Goal: Task Accomplishment & Management: Manage account settings

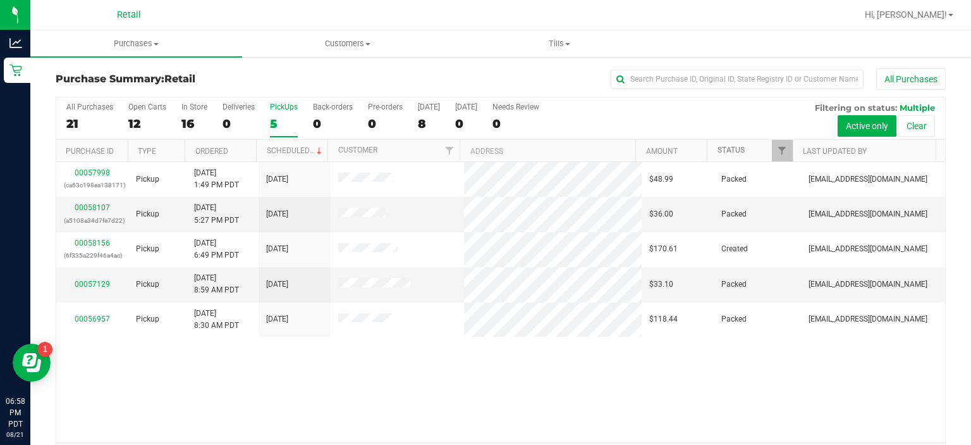
click at [734, 149] on link "Status" at bounding box center [731, 149] width 27 height 9
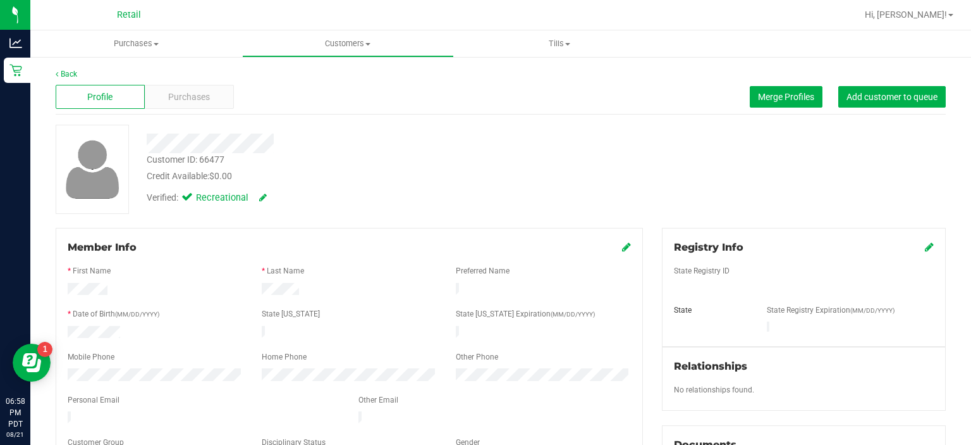
click at [196, 99] on span "Purchases" at bounding box center [189, 96] width 42 height 13
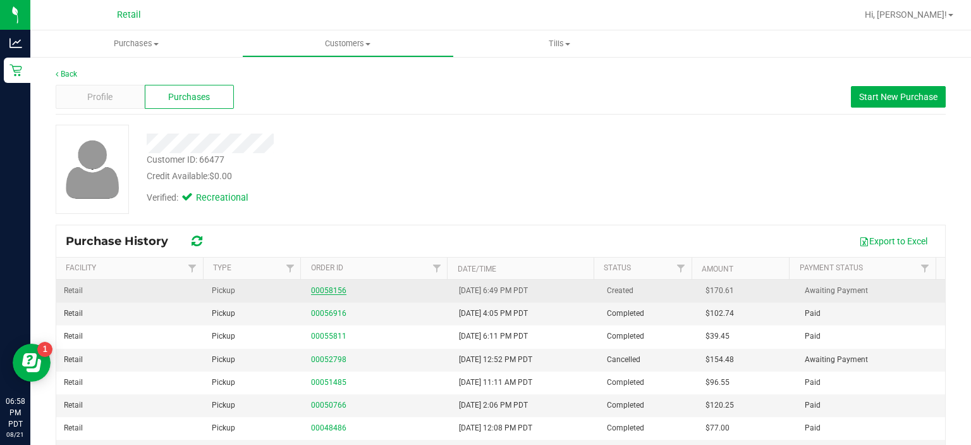
click at [329, 290] on link "00058156" at bounding box center [328, 290] width 35 height 9
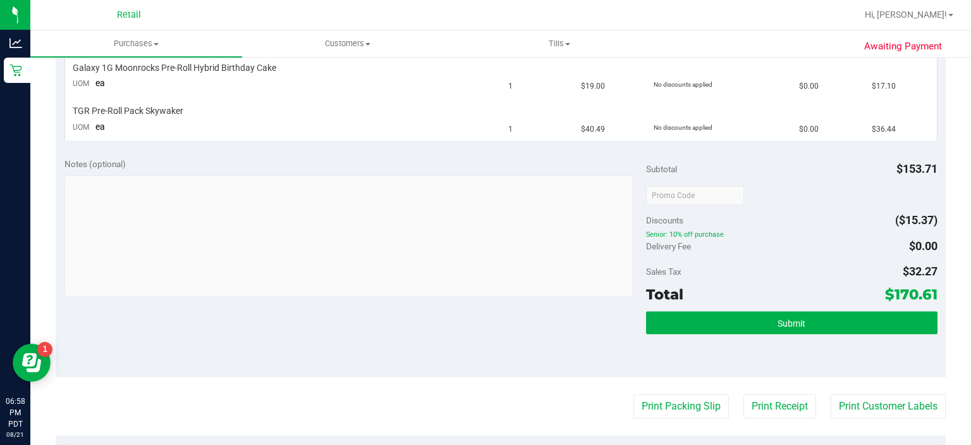
scroll to position [492, 0]
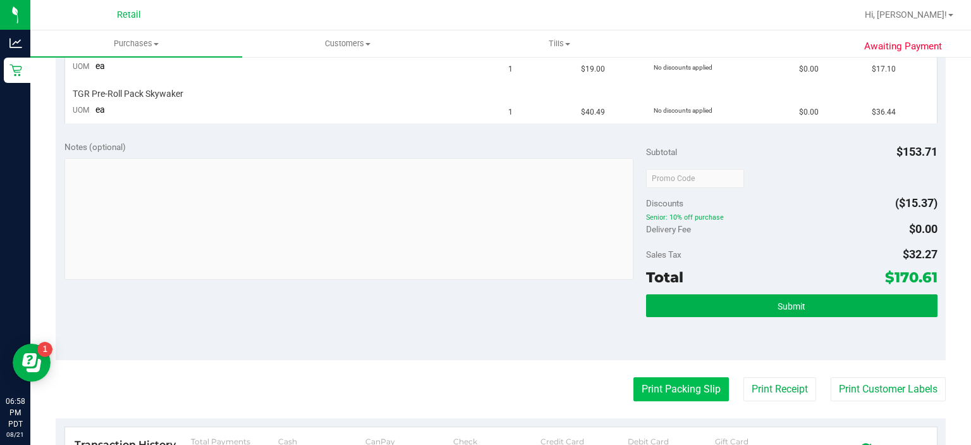
click at [644, 390] on button "Print Packing Slip" at bounding box center [681, 389] width 95 height 24
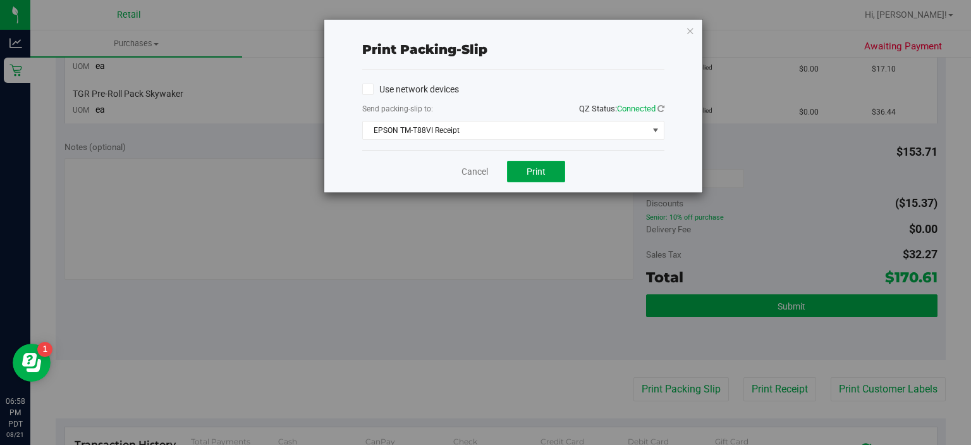
click at [534, 169] on span "Print" at bounding box center [536, 171] width 19 height 10
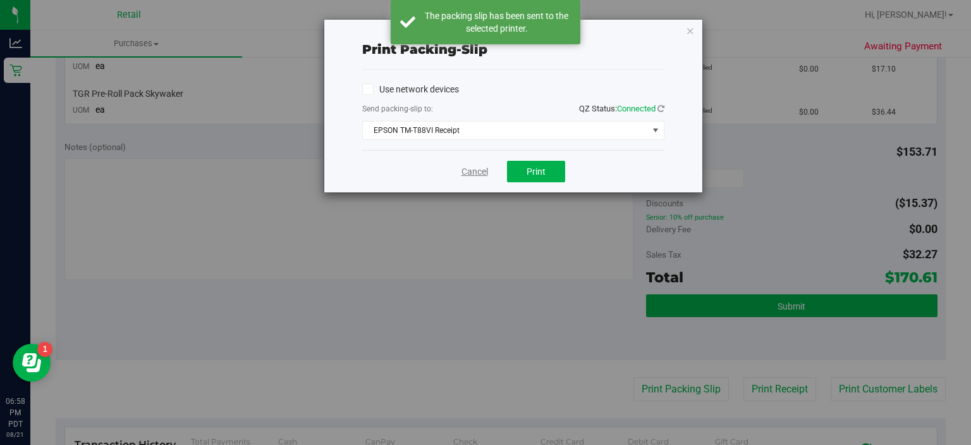
click at [476, 174] on link "Cancel" at bounding box center [475, 171] width 27 height 13
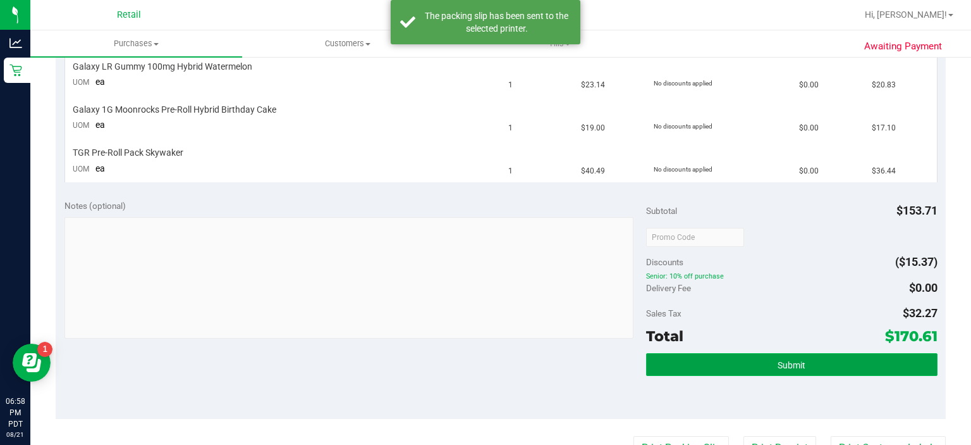
click at [796, 362] on span "Submit" at bounding box center [792, 365] width 28 height 10
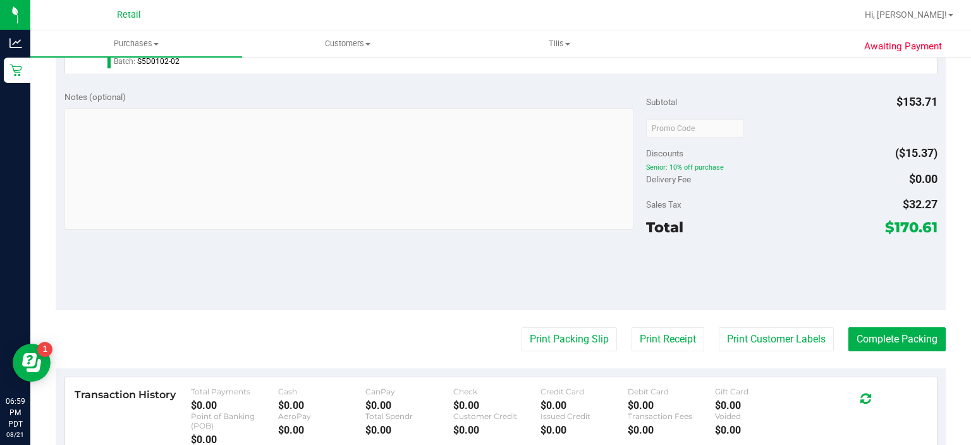
scroll to position [698, 0]
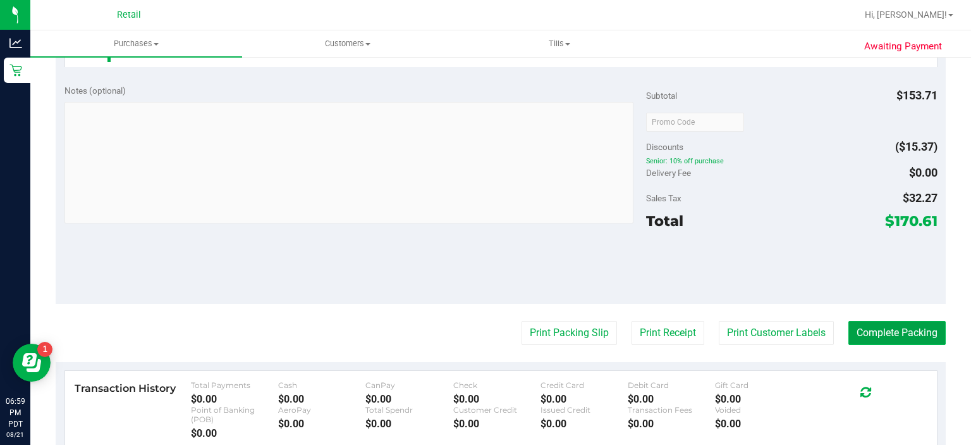
click at [909, 328] on button "Complete Packing" at bounding box center [897, 333] width 97 height 24
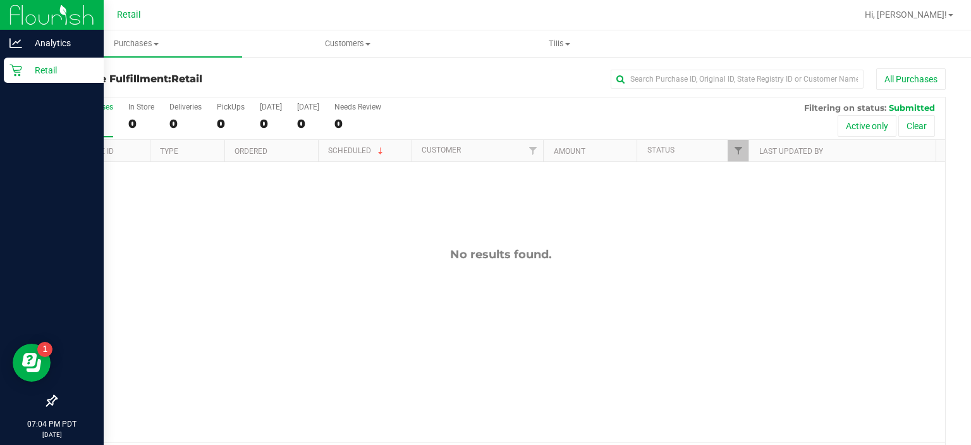
click at [0, 71] on link "Retail" at bounding box center [52, 71] width 104 height 27
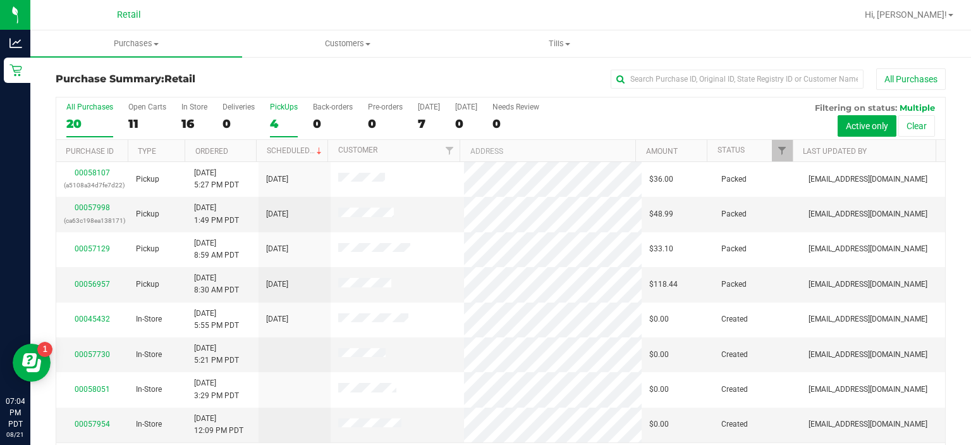
click at [285, 121] on div "4" at bounding box center [284, 123] width 28 height 15
click at [0, 0] on input "PickUps 4" at bounding box center [0, 0] width 0 height 0
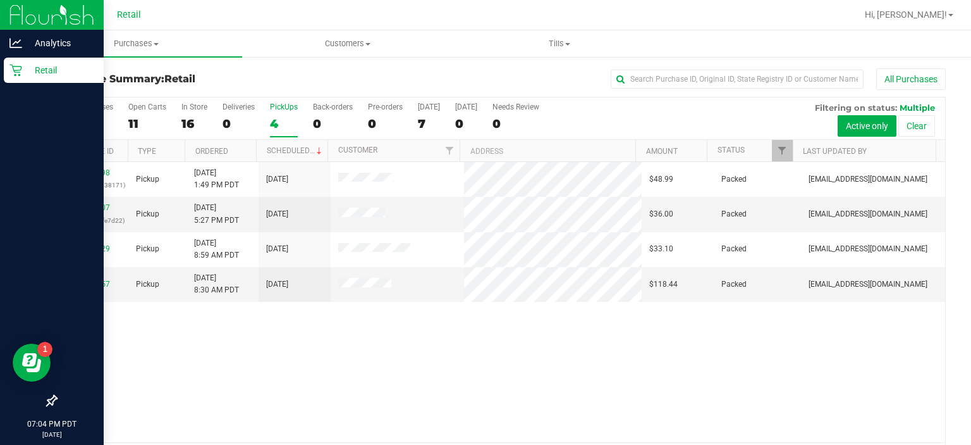
click at [18, 68] on icon at bounding box center [15, 70] width 13 height 13
